Goal: Task Accomplishment & Management: Use online tool/utility

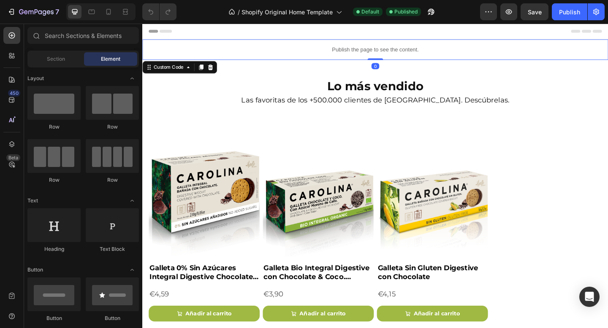
click at [288, 53] on p "Publish the page to see the content." at bounding box center [395, 52] width 506 height 9
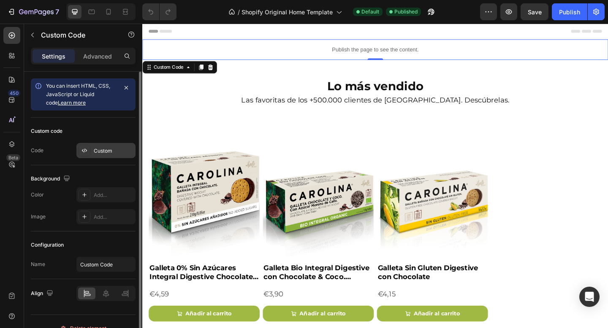
click at [95, 151] on div "Custom" at bounding box center [114, 151] width 40 height 8
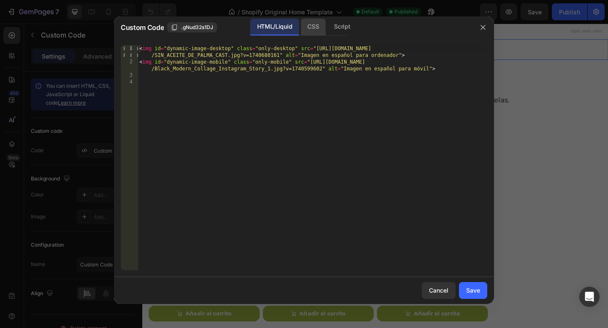
click at [327, 26] on div "CSS" at bounding box center [342, 27] width 30 height 17
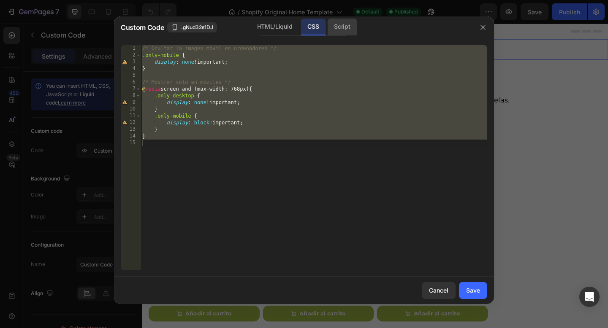
click at [337, 27] on div "Script" at bounding box center [342, 27] width 30 height 17
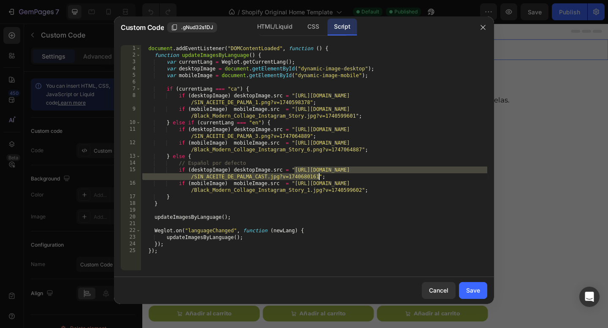
drag, startPoint x: 295, startPoint y: 171, endPoint x: 318, endPoint y: 176, distance: 24.0
click at [318, 176] on div "document . addEventListener ( "DOMContentLoaded" , function ( ) { function upda…" at bounding box center [314, 164] width 346 height 239
paste textarea "4_1.png?v=1756203817"
type textarea "if (desktopImage) desktopImage.src = "[URL][DOMAIN_NAME]";"
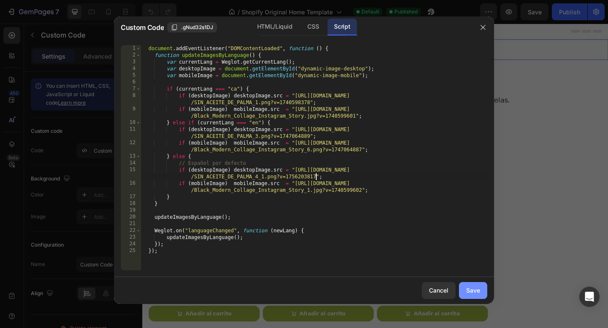
click at [469, 291] on div "Save" at bounding box center [473, 290] width 14 height 9
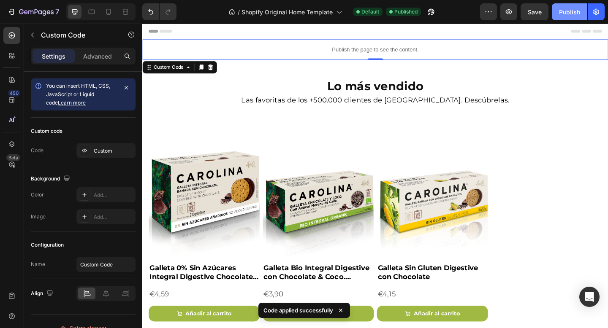
click at [555, 11] on button "Publish" at bounding box center [569, 11] width 35 height 17
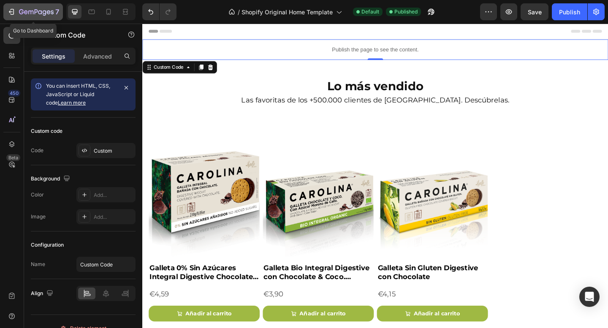
click at [10, 16] on div "7" at bounding box center [33, 12] width 52 height 10
